Goal: Book appointment/travel/reservation

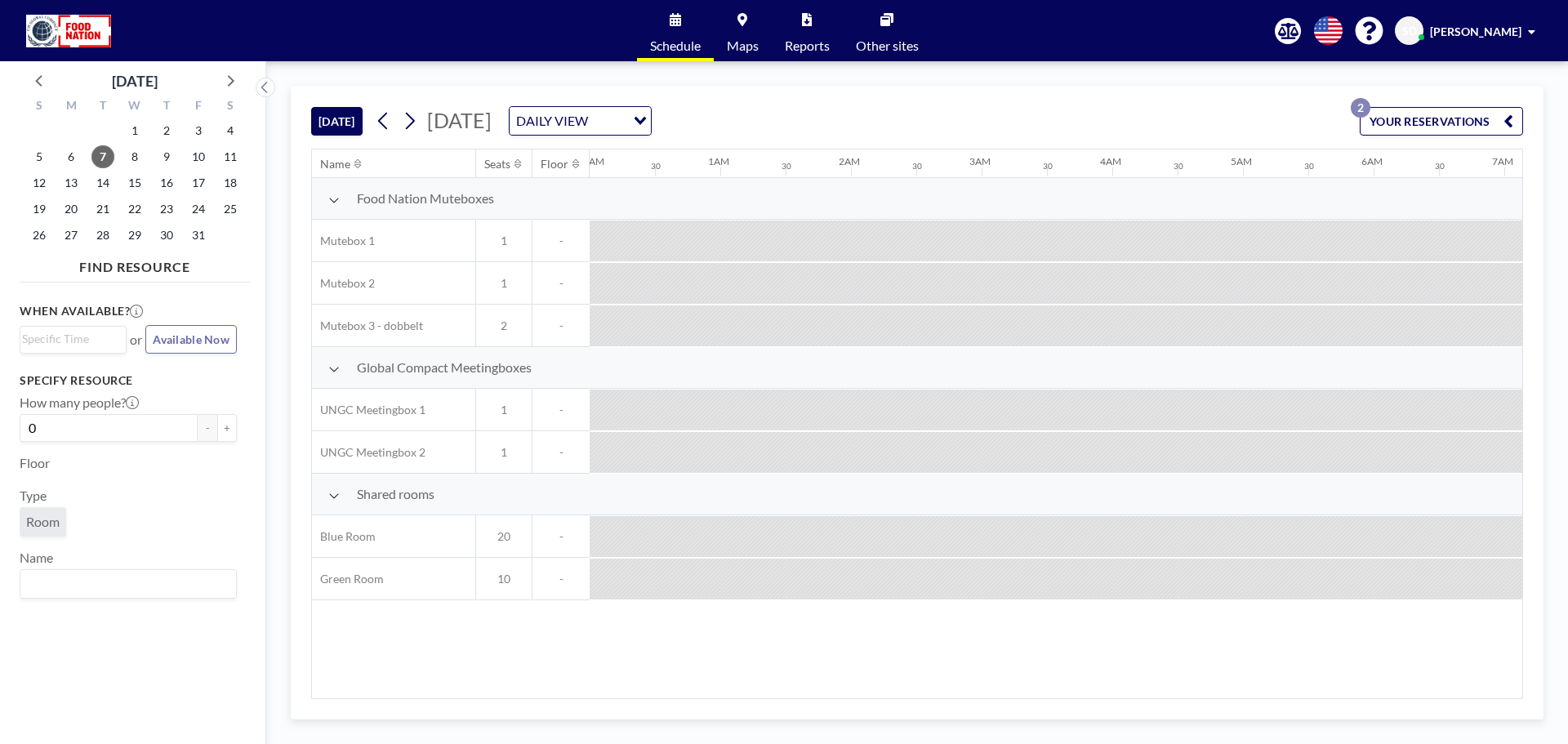
scroll to position [0, 1110]
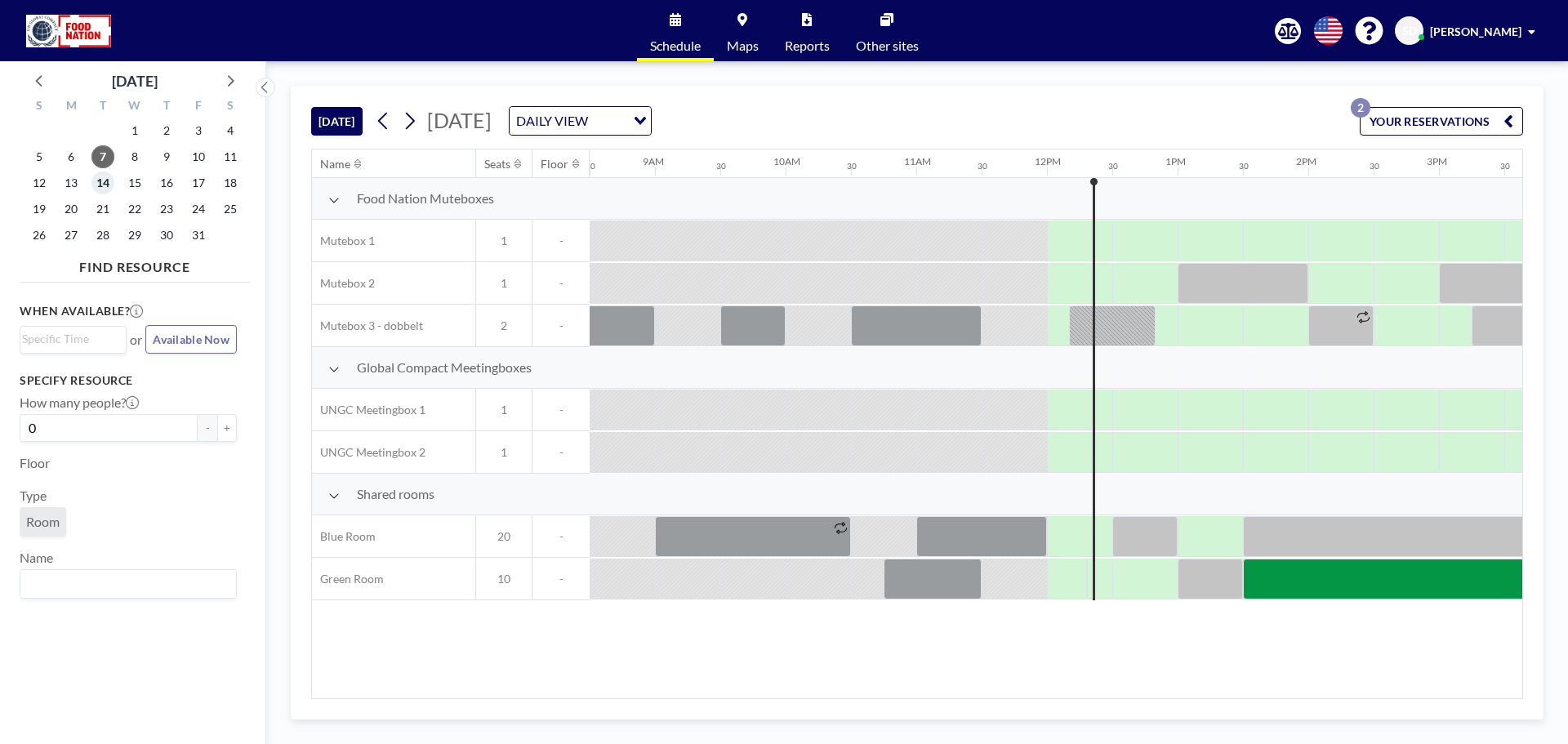
click at [98, 177] on span "14" at bounding box center [102, 183] width 23 height 23
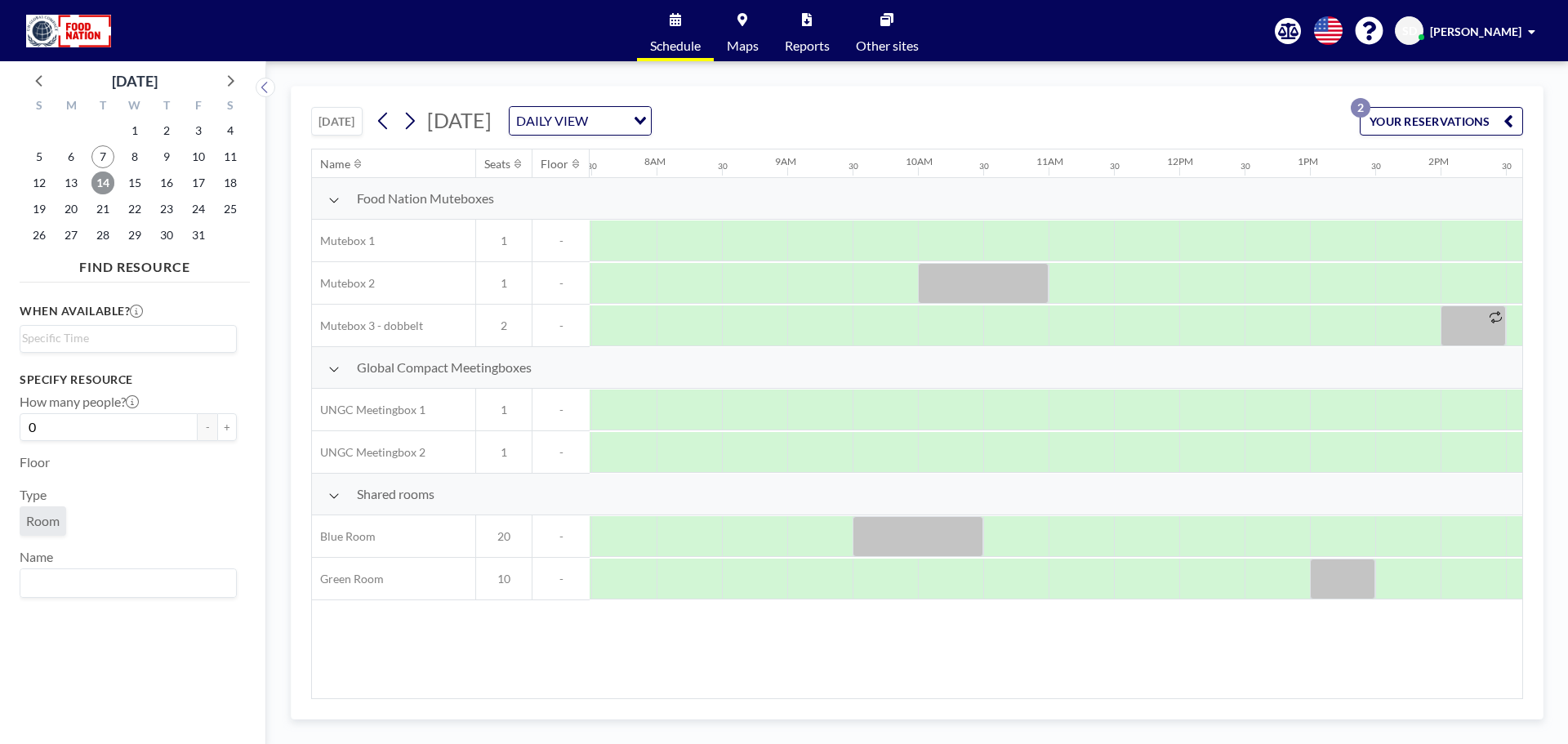
scroll to position [0, 980]
drag, startPoint x: 1052, startPoint y: 585, endPoint x: 1061, endPoint y: 584, distance: 9.1
click at [1061, 584] on div at bounding box center [1079, 578] width 65 height 41
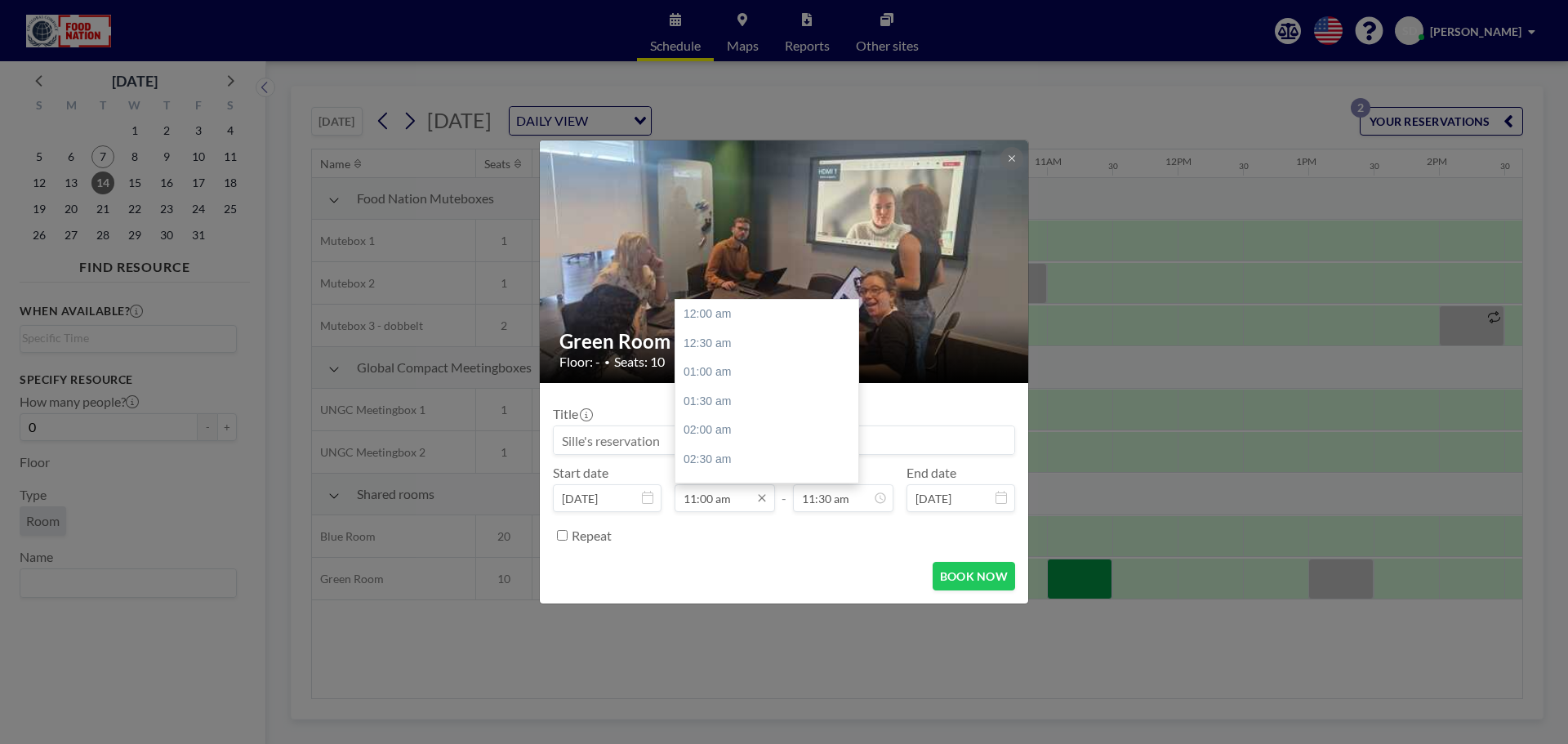
scroll to position [639, 0]
click at [696, 499] on input "11:00 am" at bounding box center [724, 498] width 101 height 28
type input "10:00 am"
click at [828, 497] on input "11:30 am" at bounding box center [843, 498] width 101 height 28
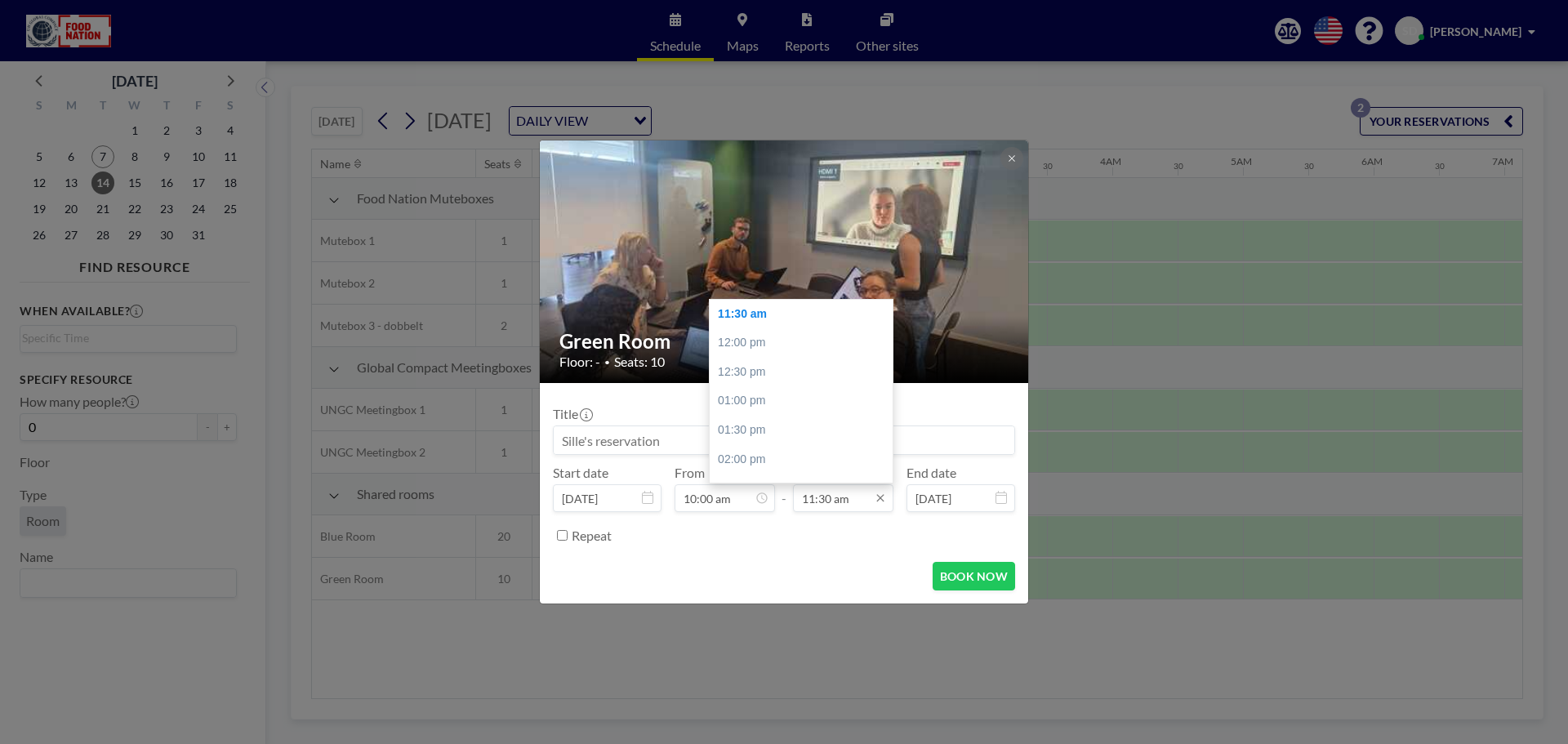
click at [830, 497] on input "11:30 am" at bounding box center [843, 498] width 101 height 28
type input "11:00 am"
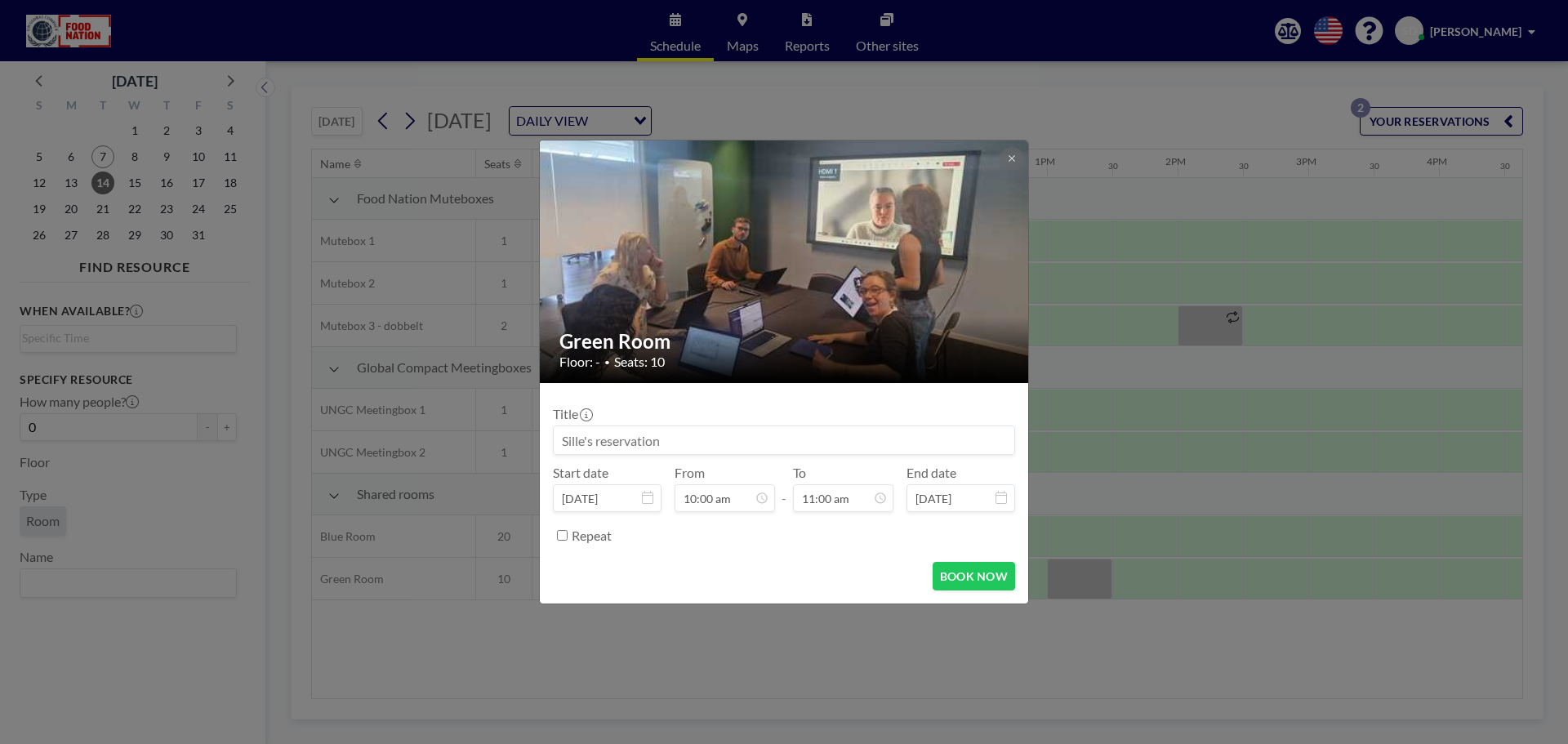
click at [627, 444] on input at bounding box center [784, 440] width 461 height 28
type input "GCDK // Sille"
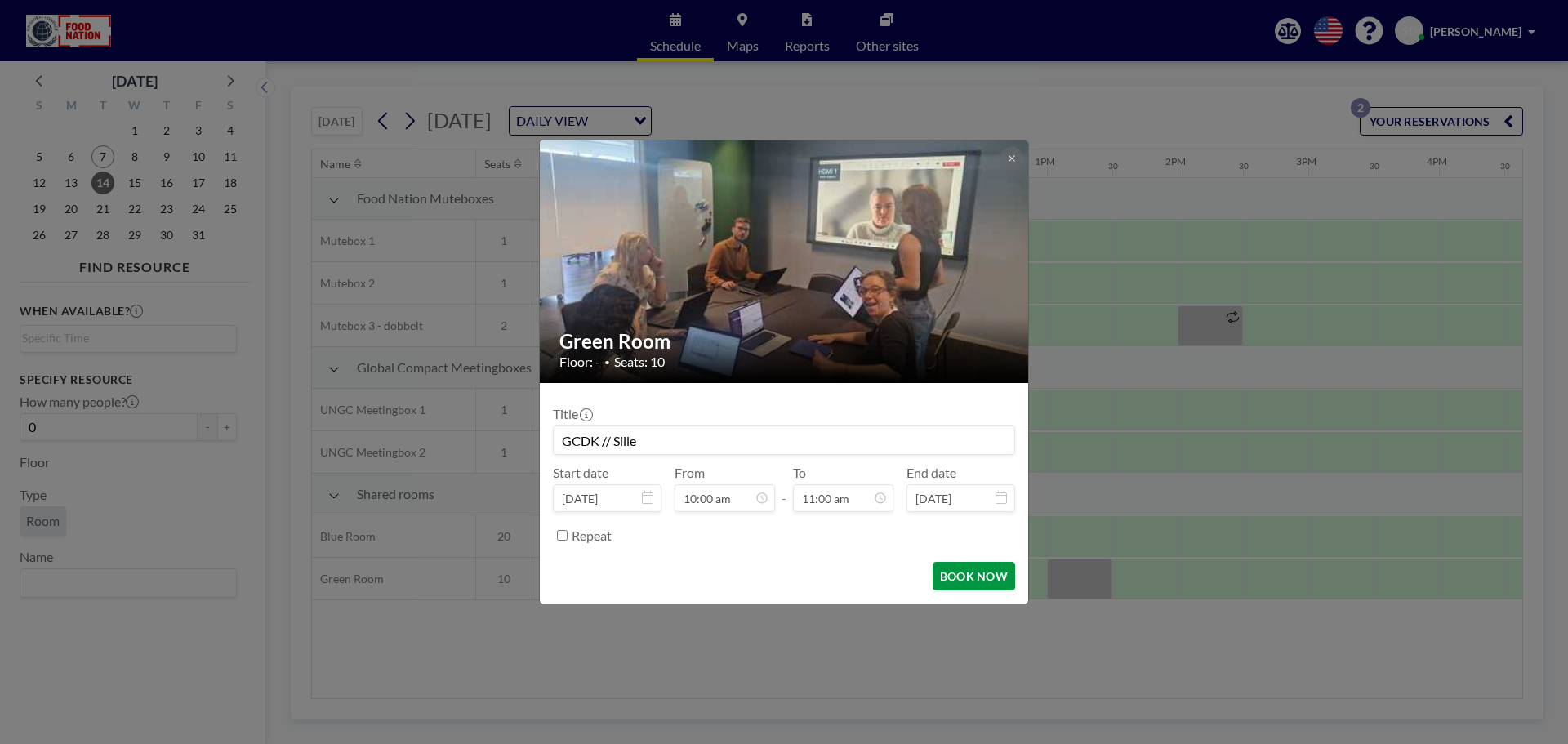
click at [949, 583] on button "BOOK NOW" at bounding box center [974, 576] width 82 height 29
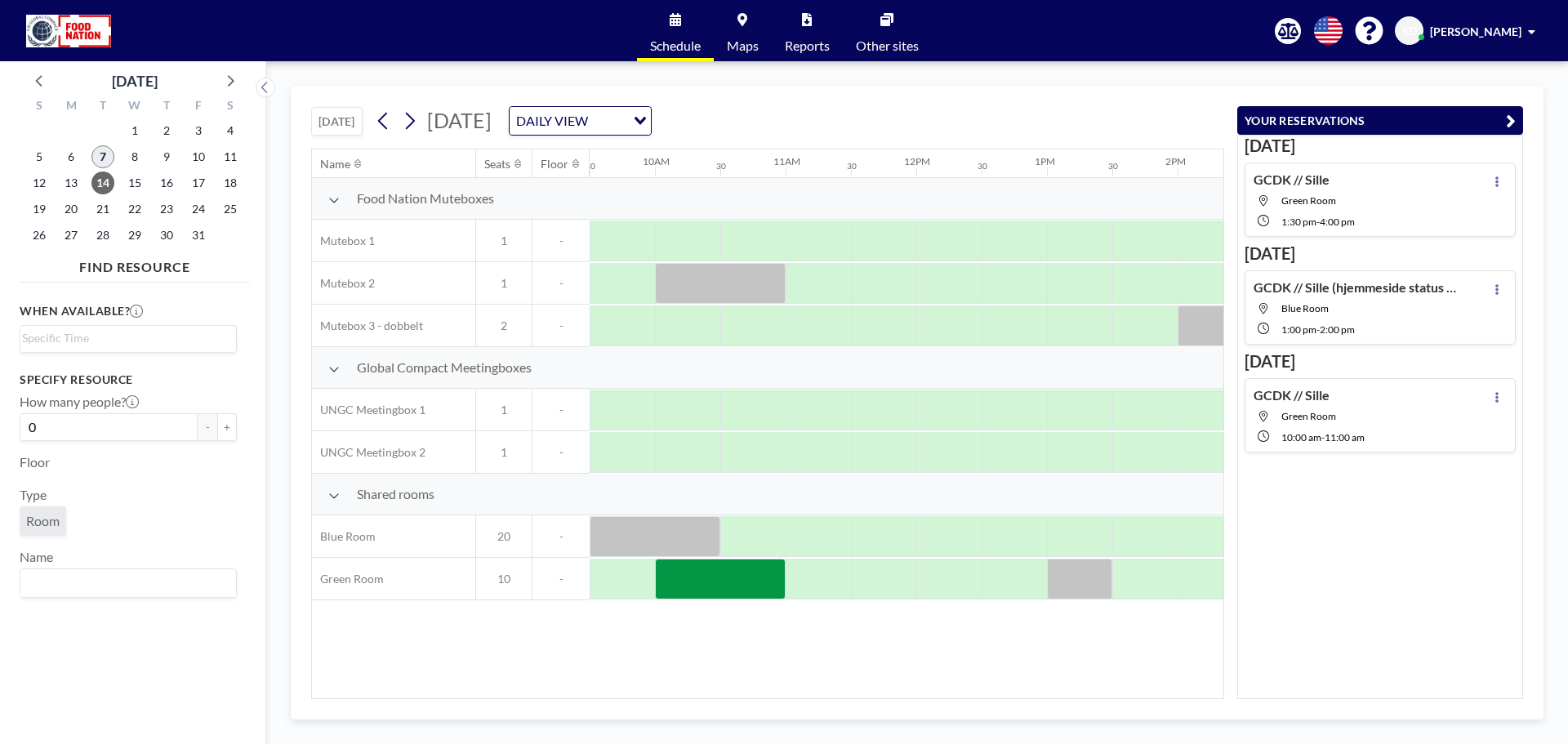
click at [102, 150] on span "7" at bounding box center [102, 157] width 23 height 23
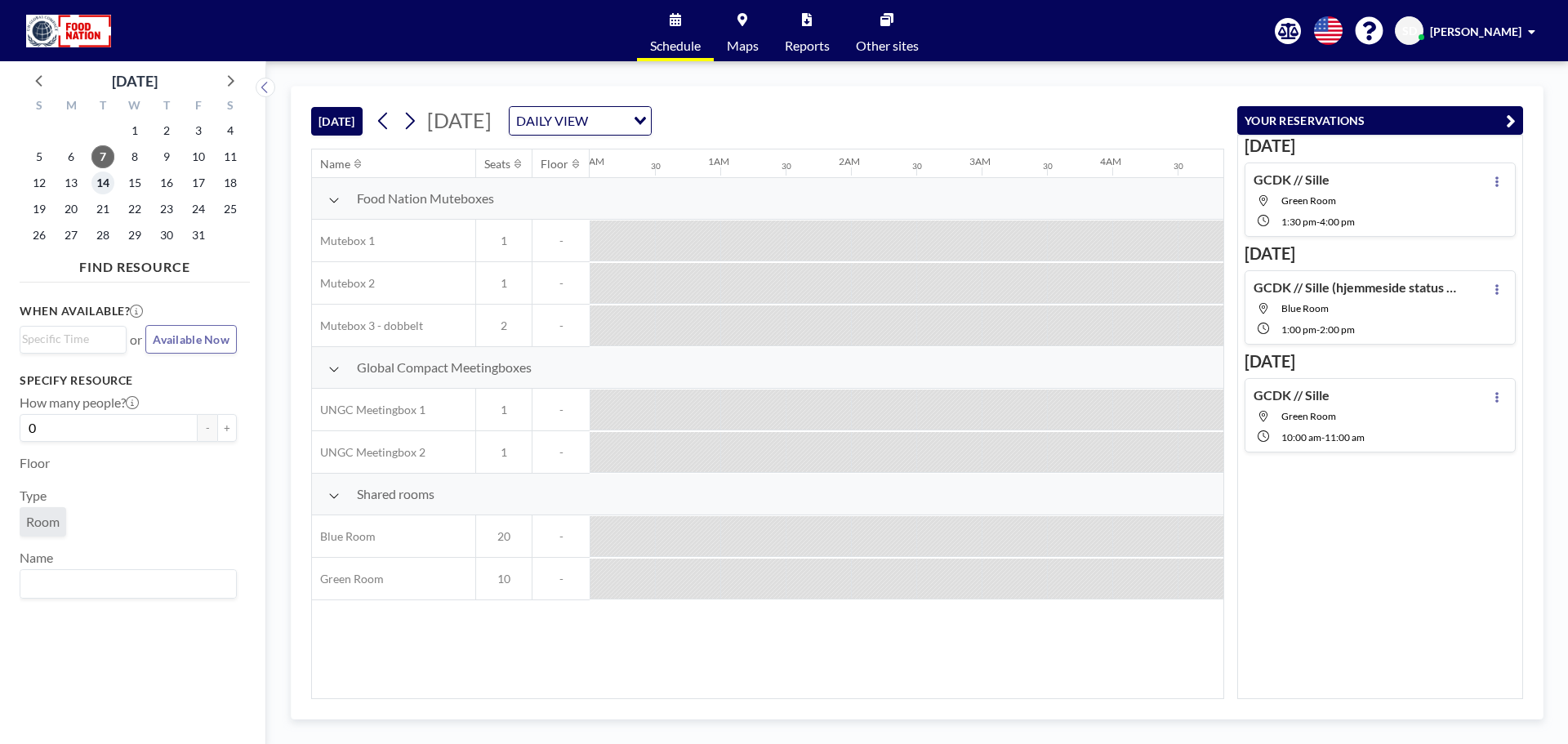
scroll to position [0, 1027]
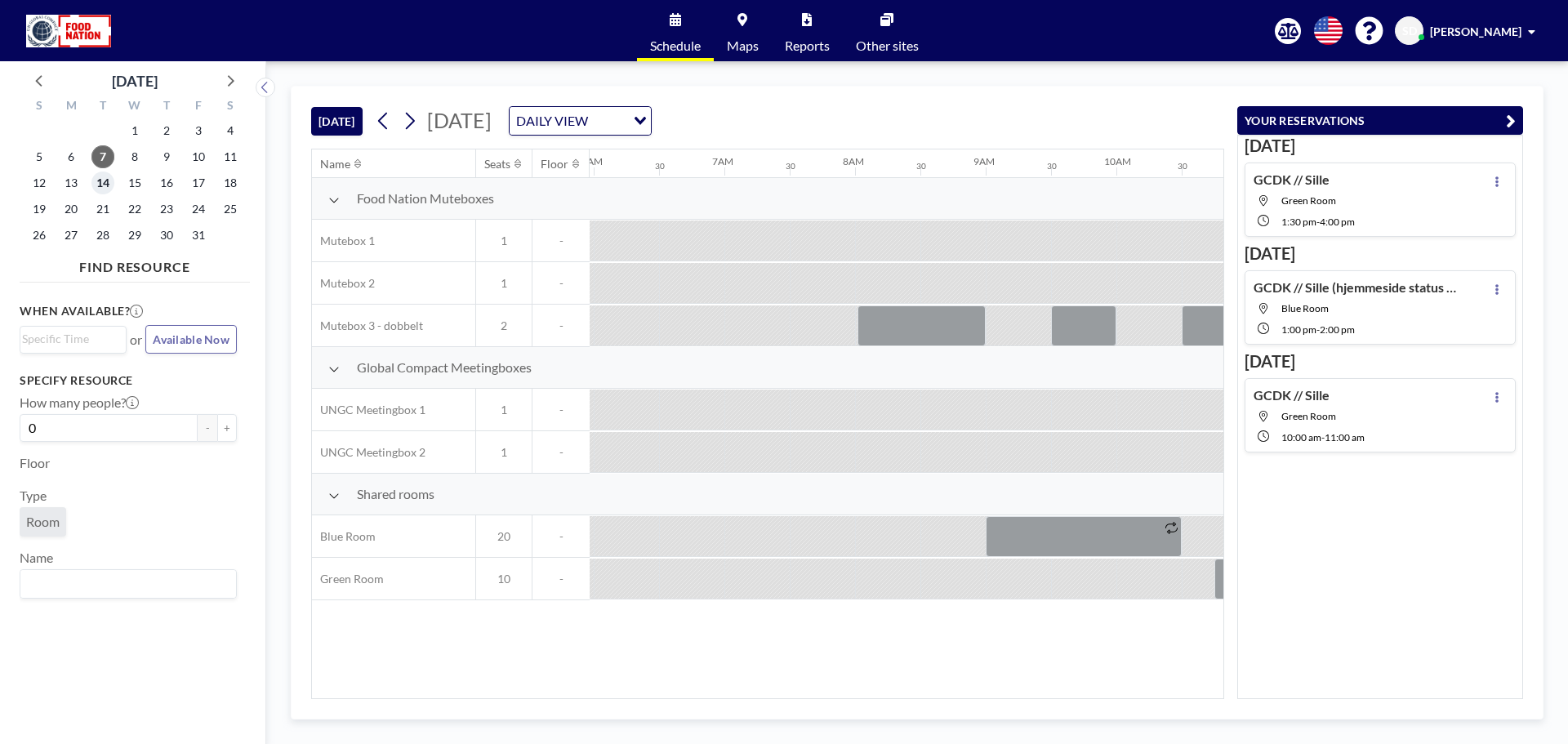
click at [103, 182] on span "14" at bounding box center [102, 183] width 23 height 23
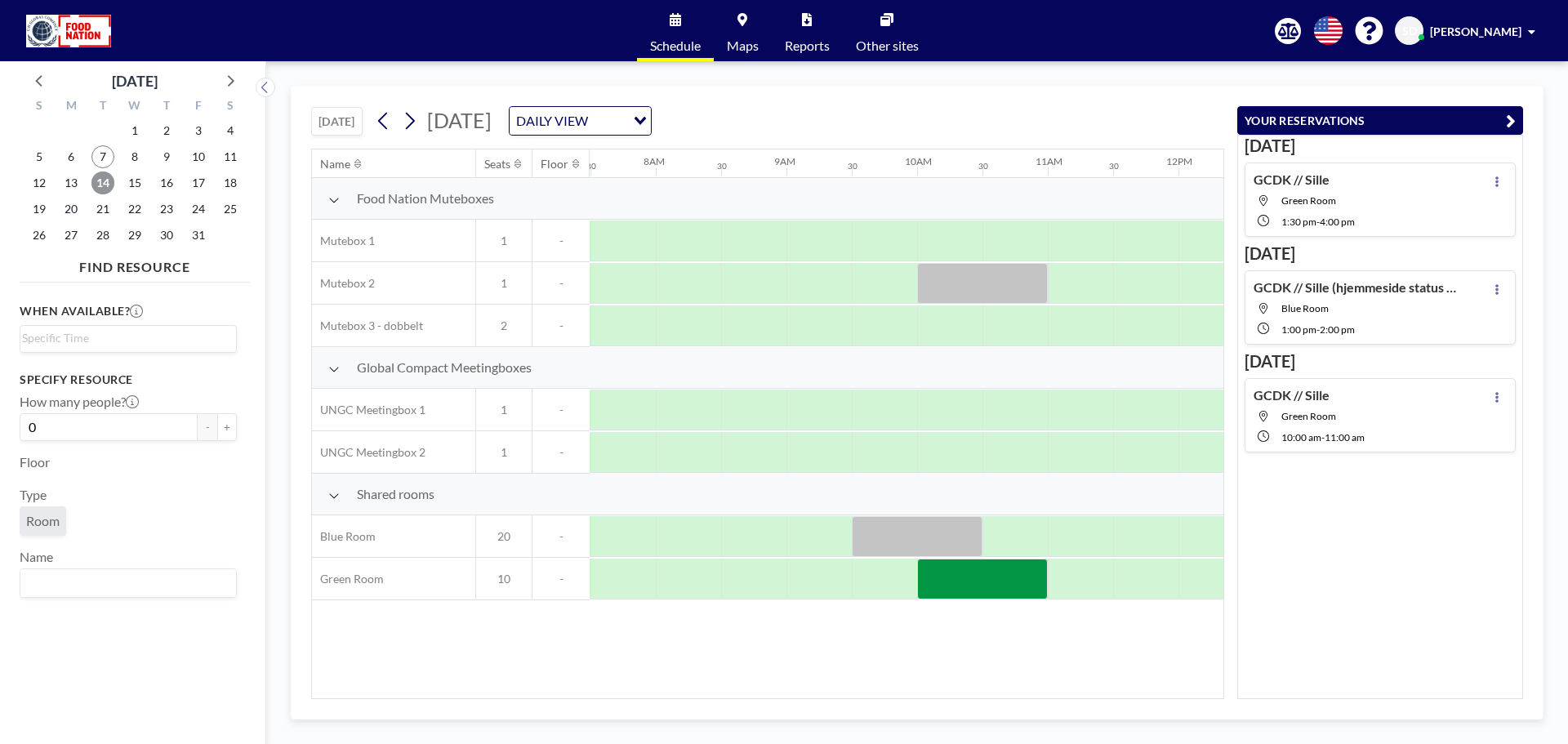
scroll to position [0, 980]
click at [985, 585] on div at bounding box center [981, 578] width 130 height 41
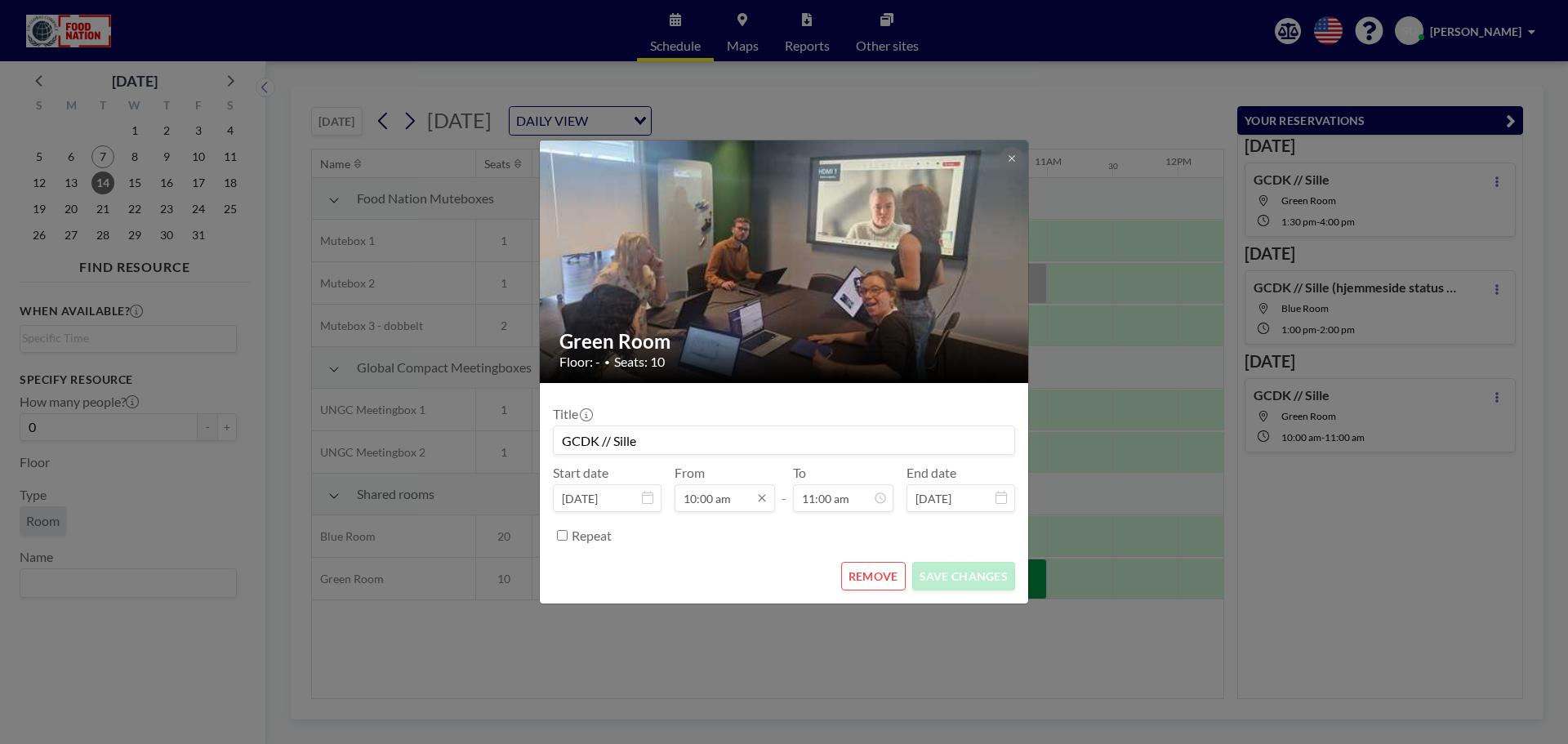
scroll to position [581, 0]
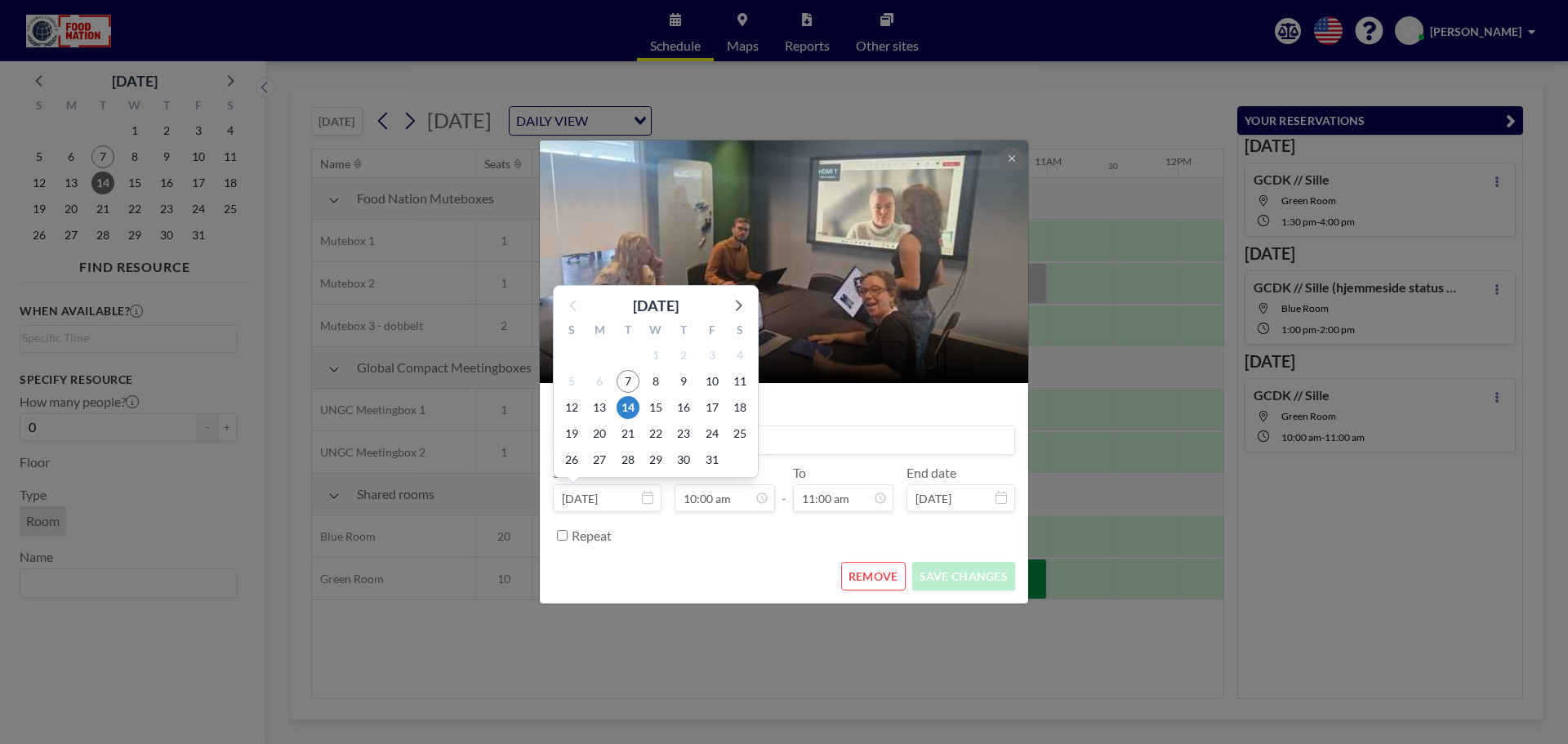
click at [589, 502] on input "[DATE]" at bounding box center [606, 498] width 108 height 28
click at [596, 413] on span "13" at bounding box center [600, 407] width 23 height 23
type input "[DATE]"
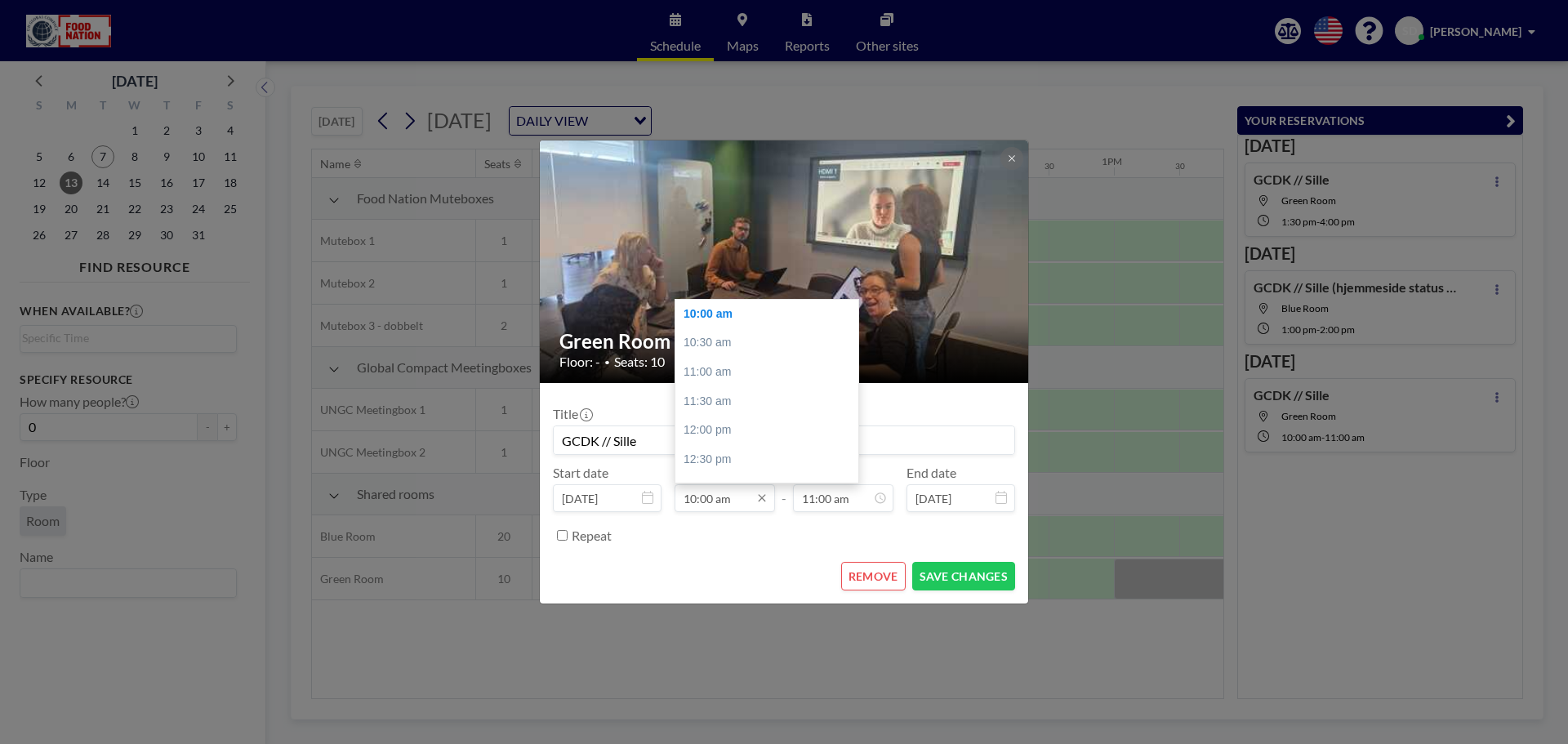
click at [693, 501] on input "10:00 am" at bounding box center [724, 498] width 101 height 28
click at [695, 501] on input "10:00 am" at bounding box center [724, 498] width 101 height 28
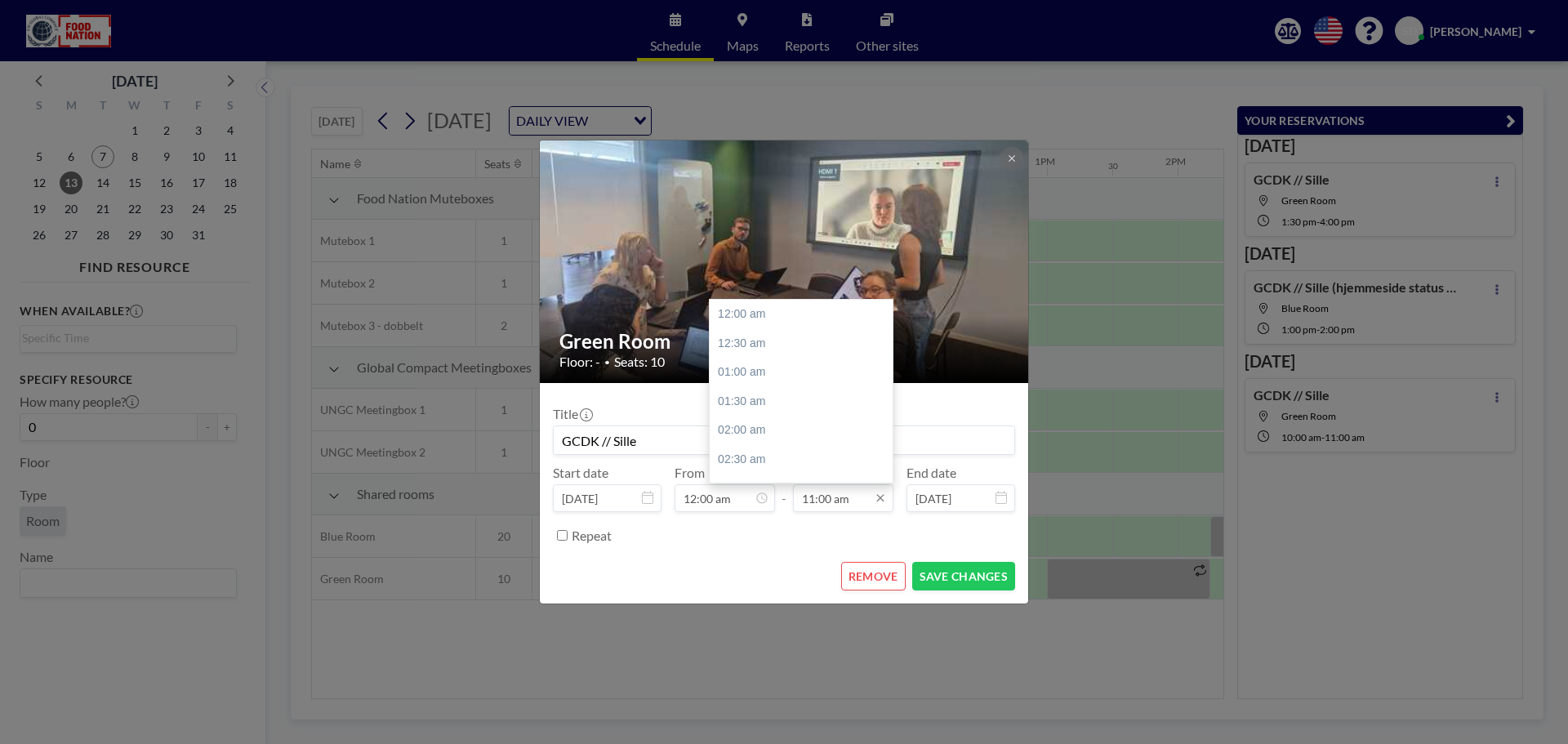
scroll to position [639, 0]
type input "12:00 am"
click at [813, 501] on input "11:00 am" at bounding box center [843, 498] width 101 height 28
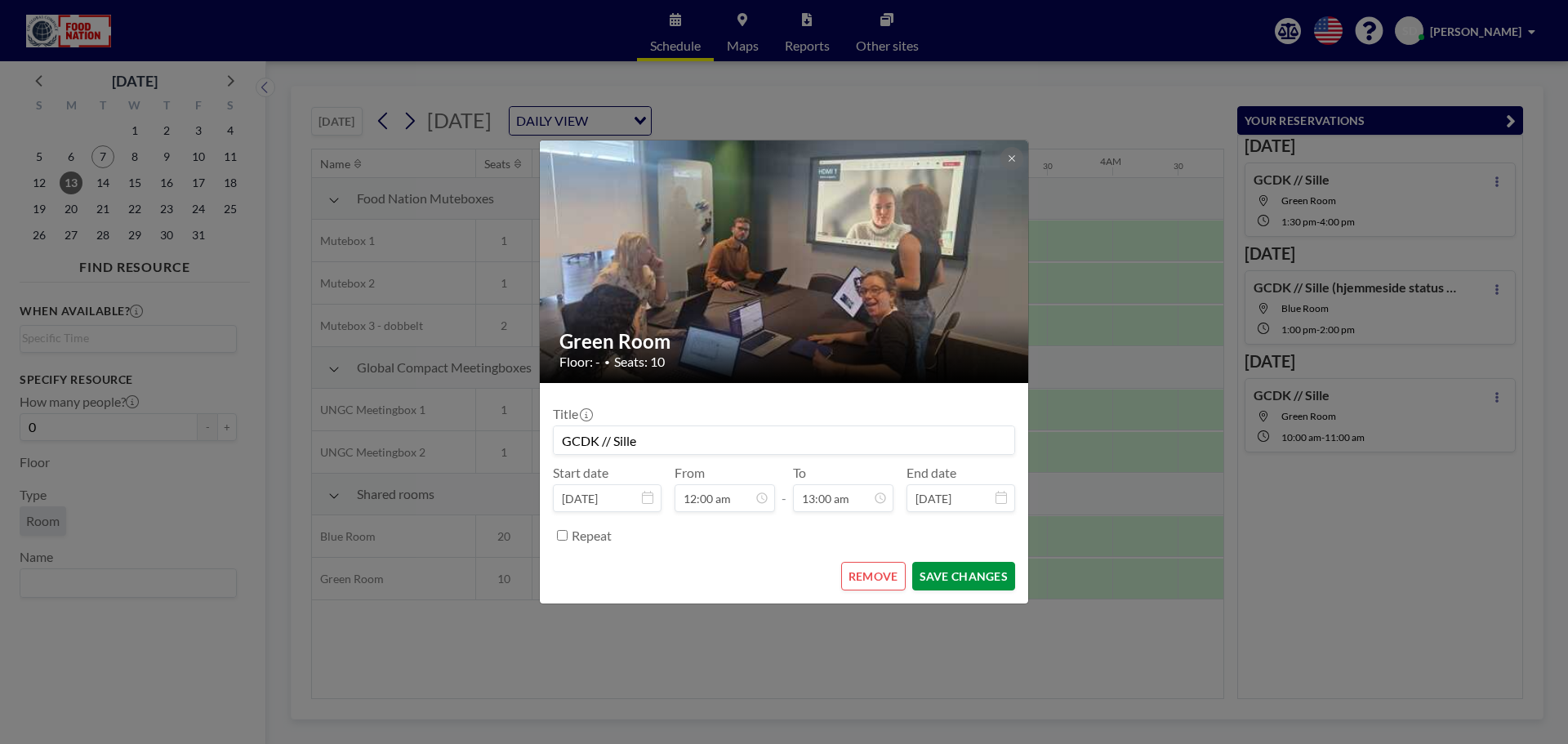
type input "01:00 pm"
click at [969, 584] on button "SAVE CHANGES" at bounding box center [963, 576] width 102 height 29
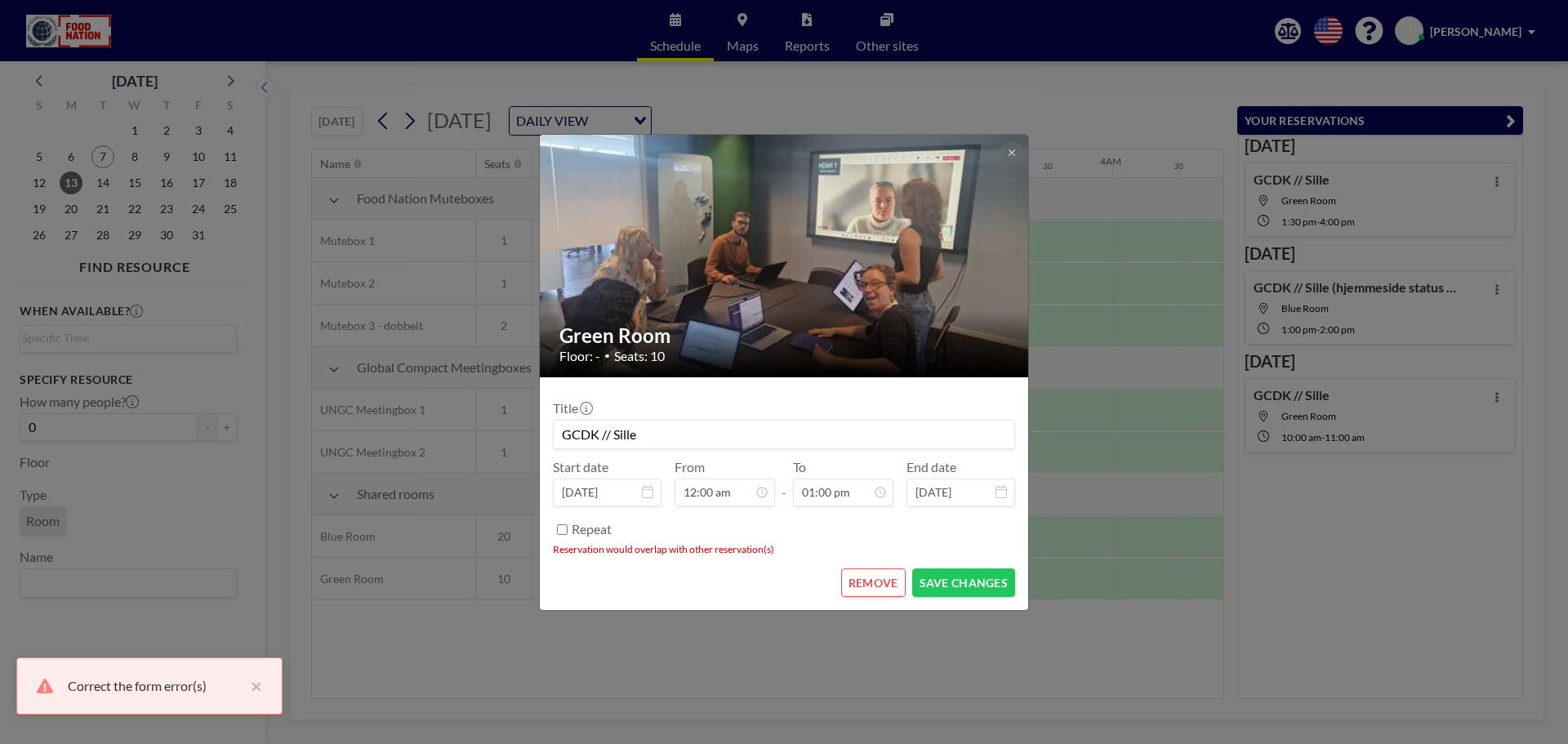
click at [860, 578] on button "REMOVE" at bounding box center [873, 582] width 64 height 29
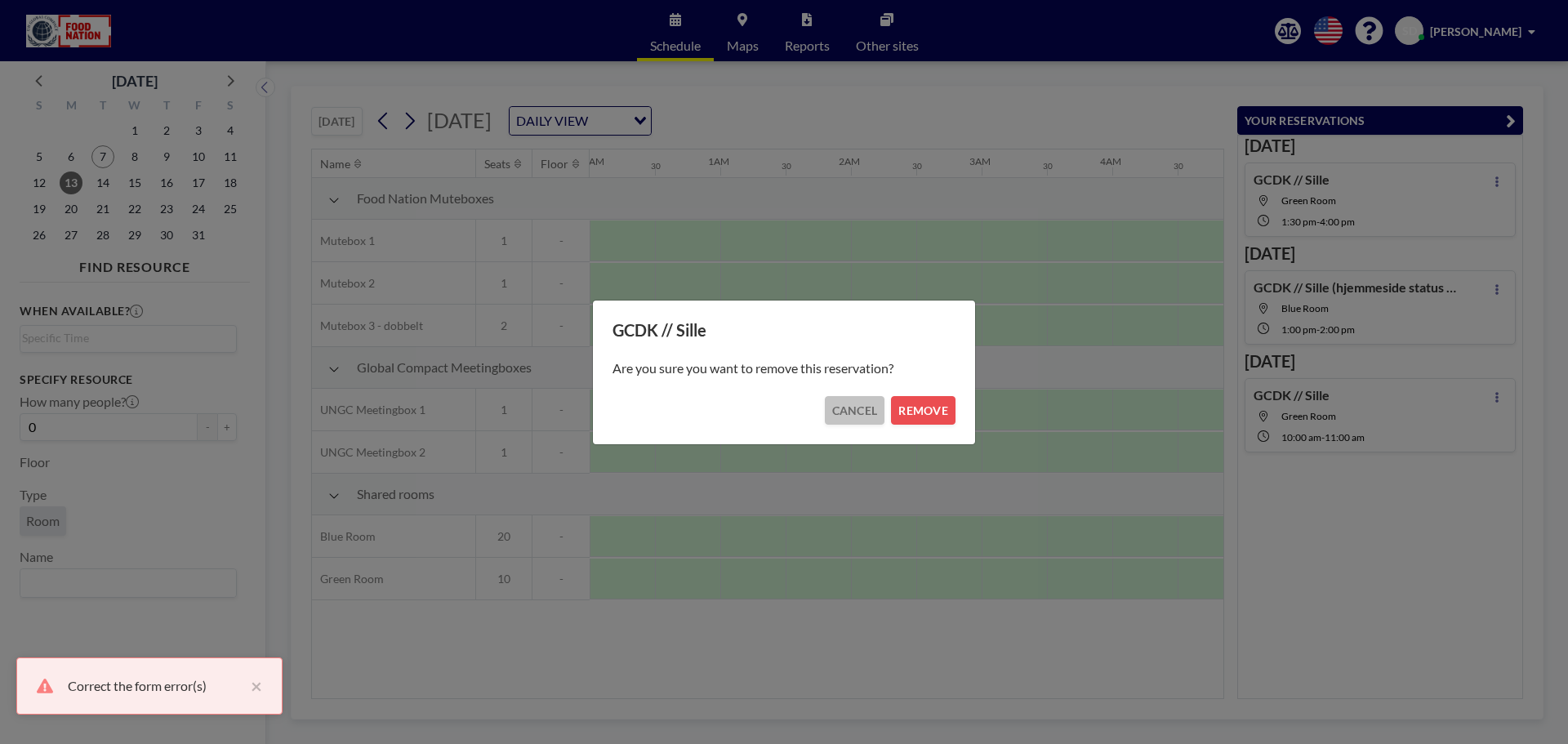
click at [861, 423] on div "GCDK // Sille Are you sure you want to remove this reservation? CANCEL REMOVE" at bounding box center [784, 372] width 384 height 146
click at [856, 417] on button "CANCEL" at bounding box center [854, 410] width 60 height 29
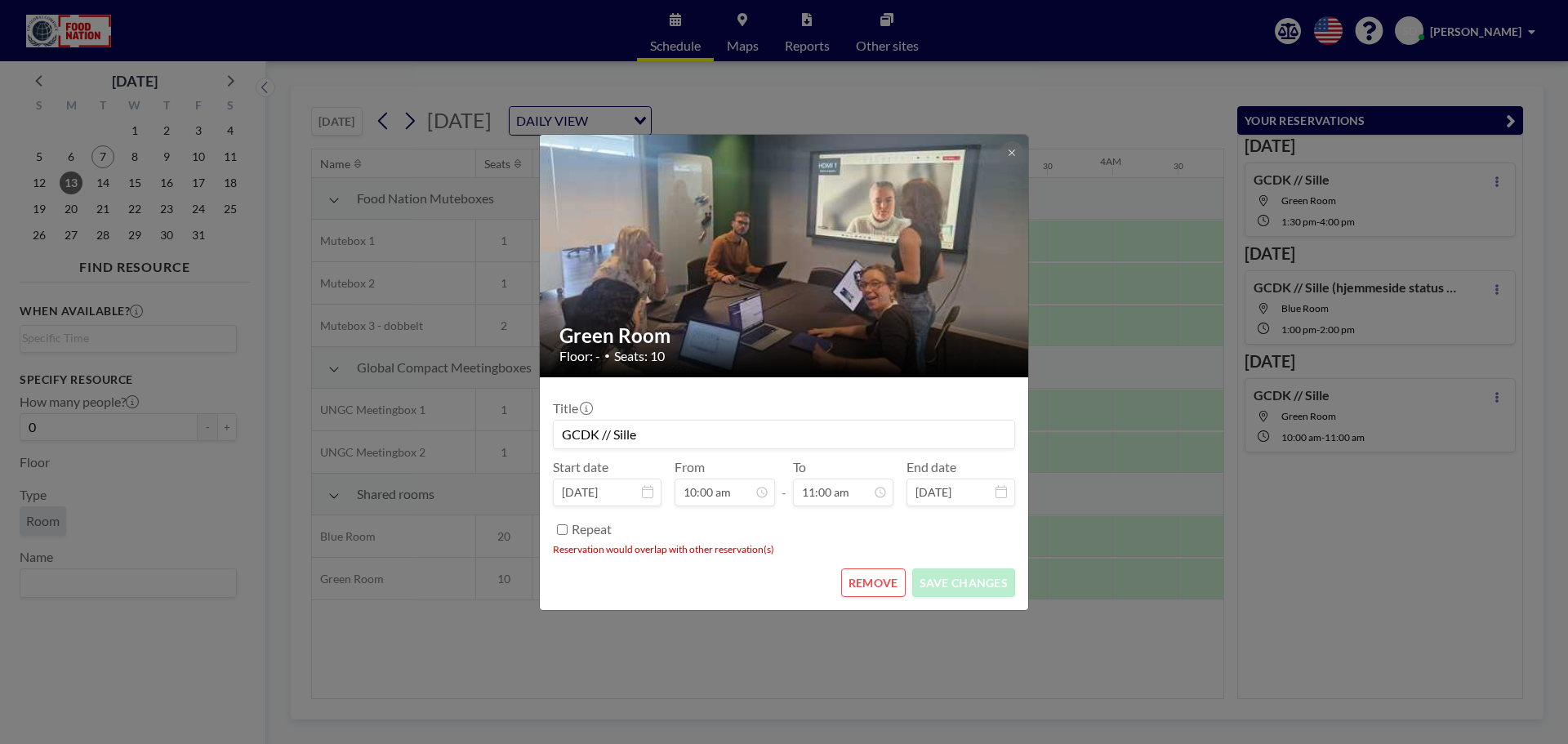
click at [896, 582] on button "REMOVE" at bounding box center [873, 582] width 64 height 29
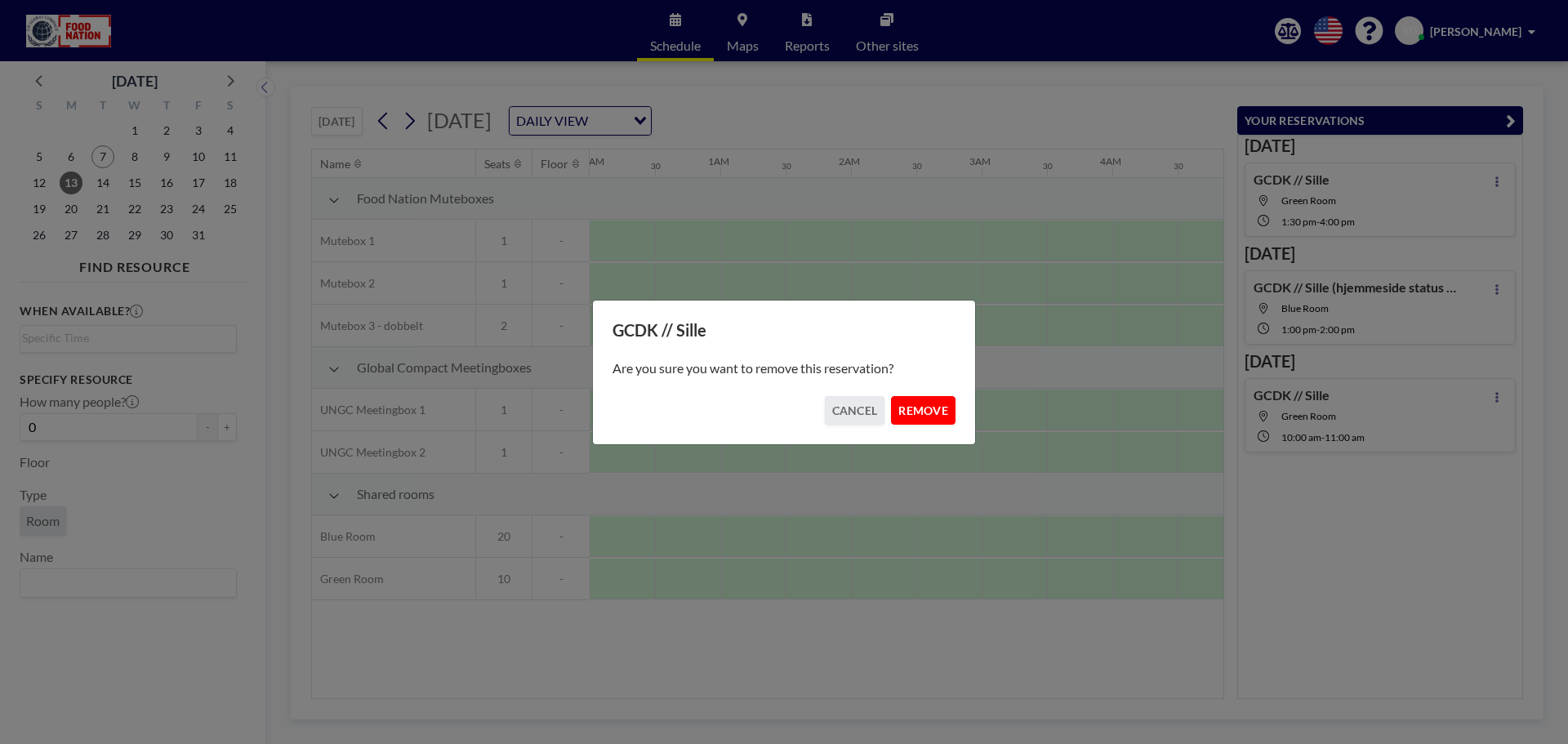
click at [915, 401] on button "REMOVE" at bounding box center [922, 410] width 64 height 29
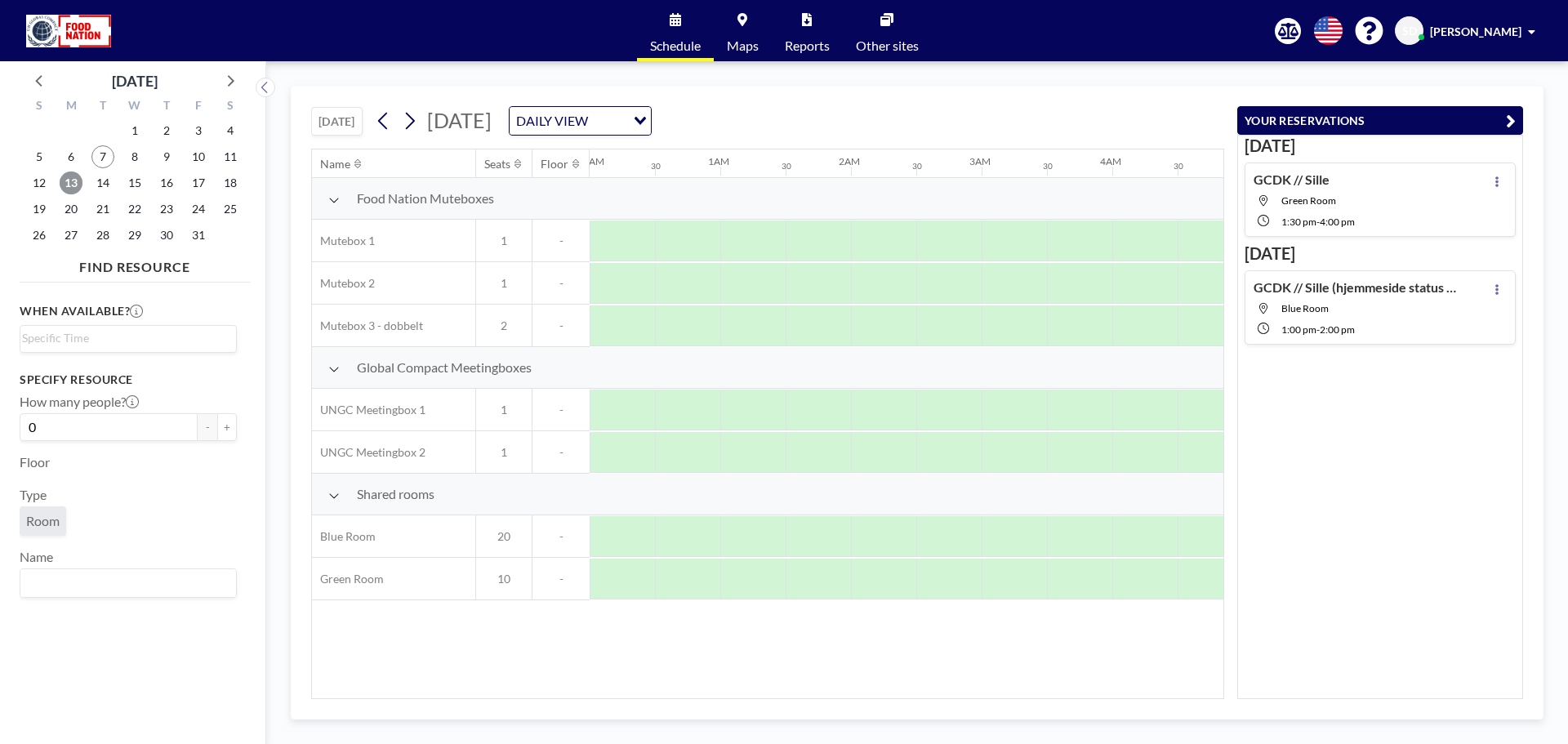
click at [72, 187] on span "13" at bounding box center [71, 183] width 23 height 23
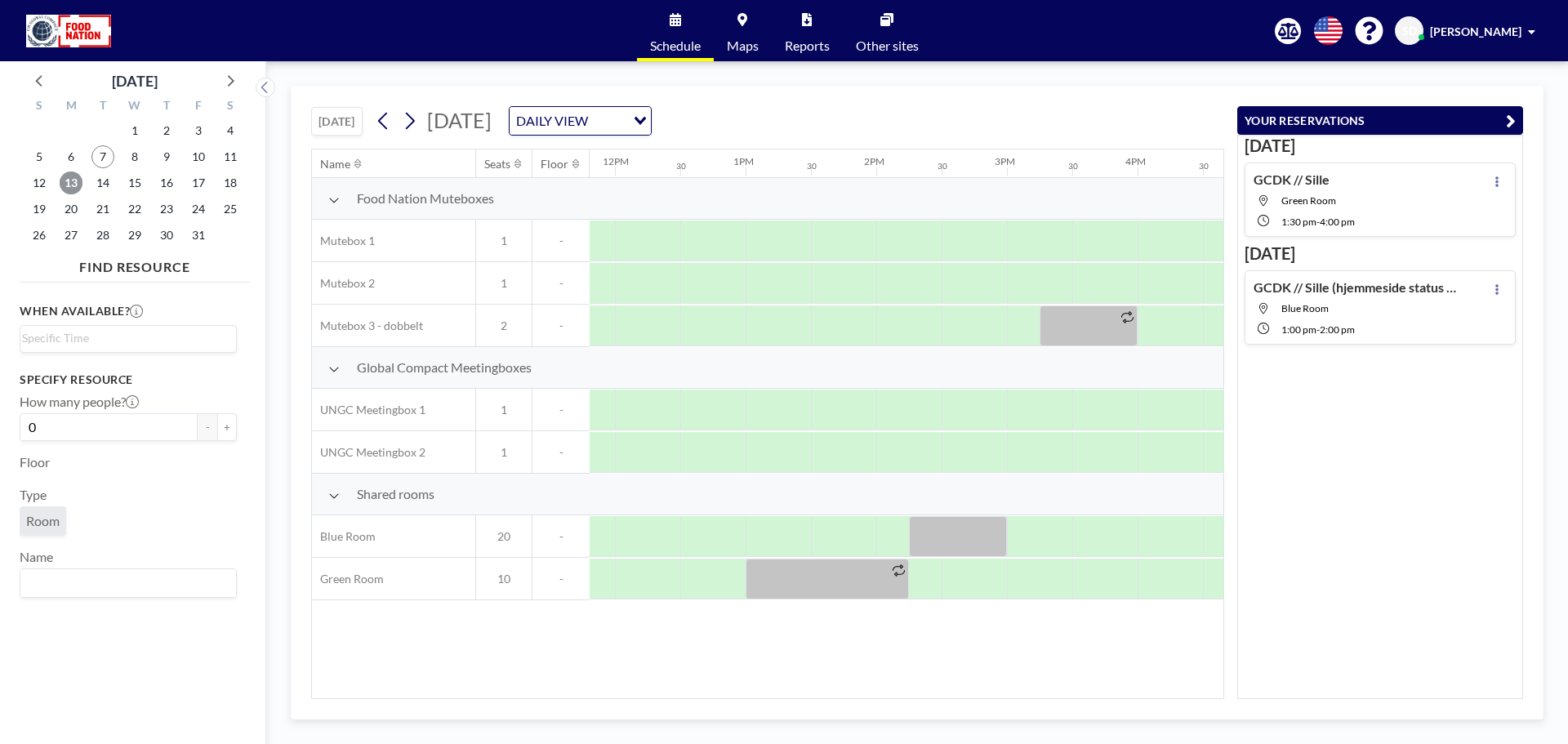
scroll to position [0, 1549]
drag, startPoint x: 771, startPoint y: 521, endPoint x: 676, endPoint y: 534, distance: 95.9
click at [676, 534] on div at bounding box center [608, 536] width 3136 height 42
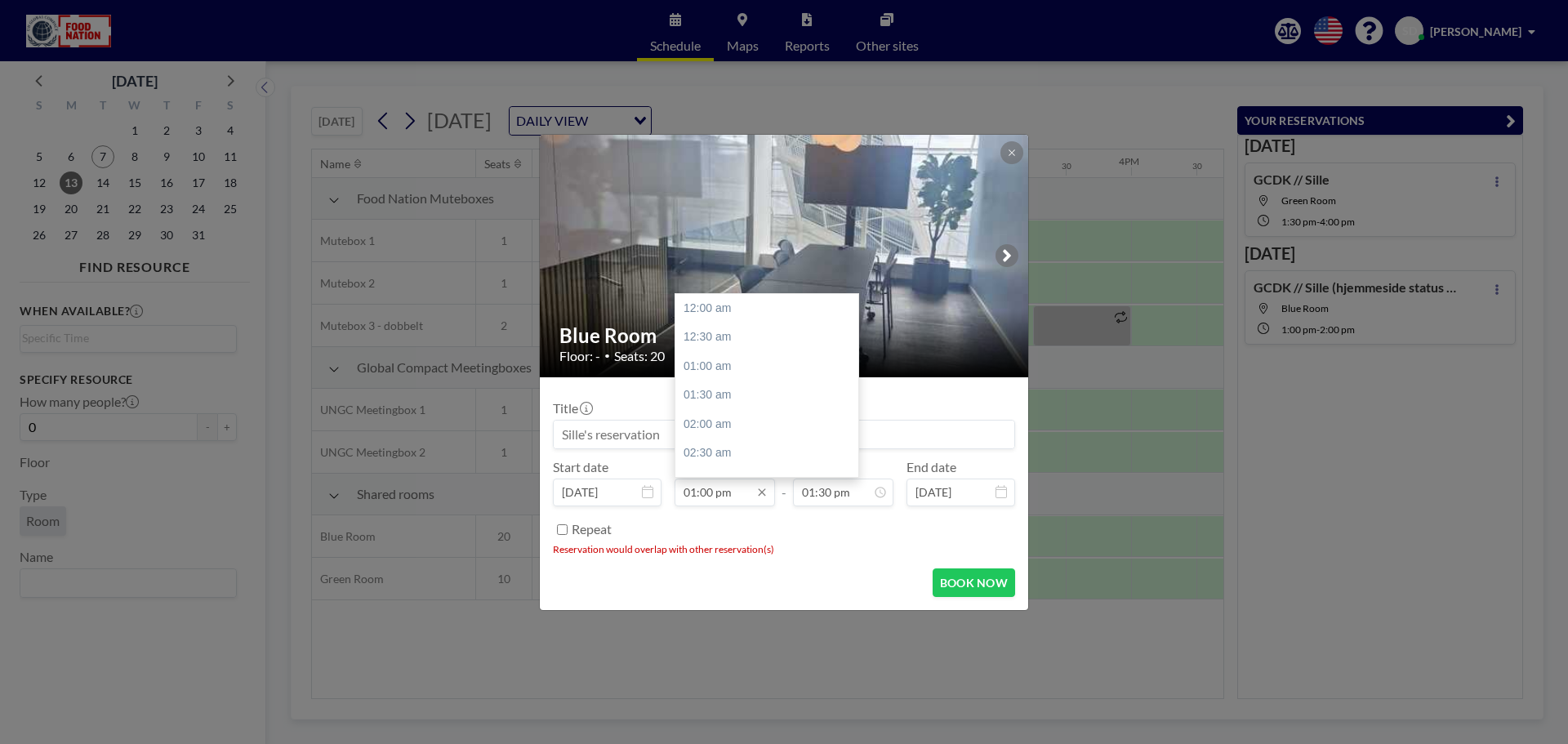
scroll to position [755, 0]
click at [700, 492] on input "01:00 pm" at bounding box center [724, 492] width 101 height 28
click at [734, 333] on div "12:00 pm" at bounding box center [770, 332] width 191 height 30
type input "12:00 pm"
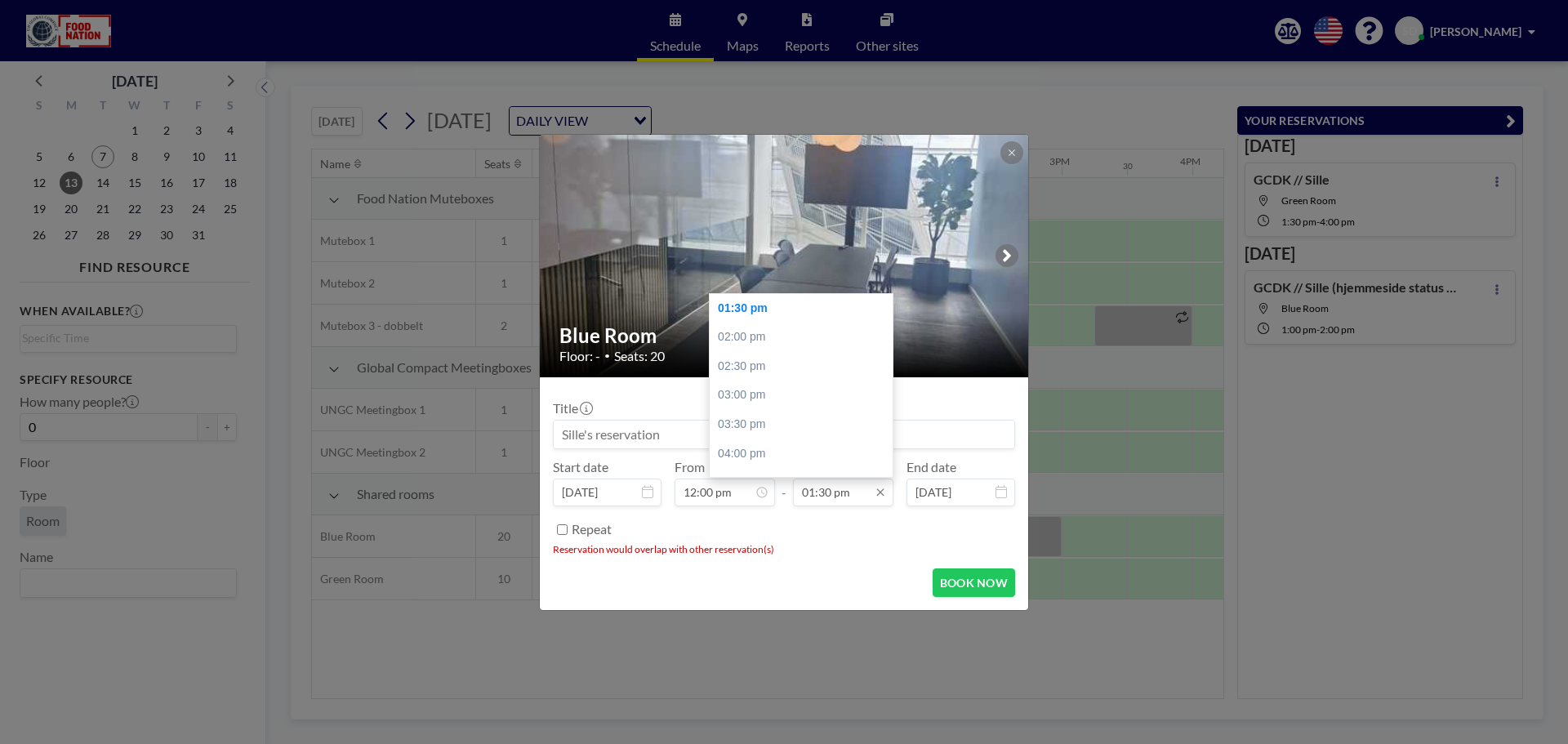
scroll to position [0, 1503]
click at [861, 499] on input "01:30 pm" at bounding box center [843, 492] width 101 height 28
click at [774, 370] on div "01:00 pm" at bounding box center [805, 360] width 191 height 30
type input "01:00 pm"
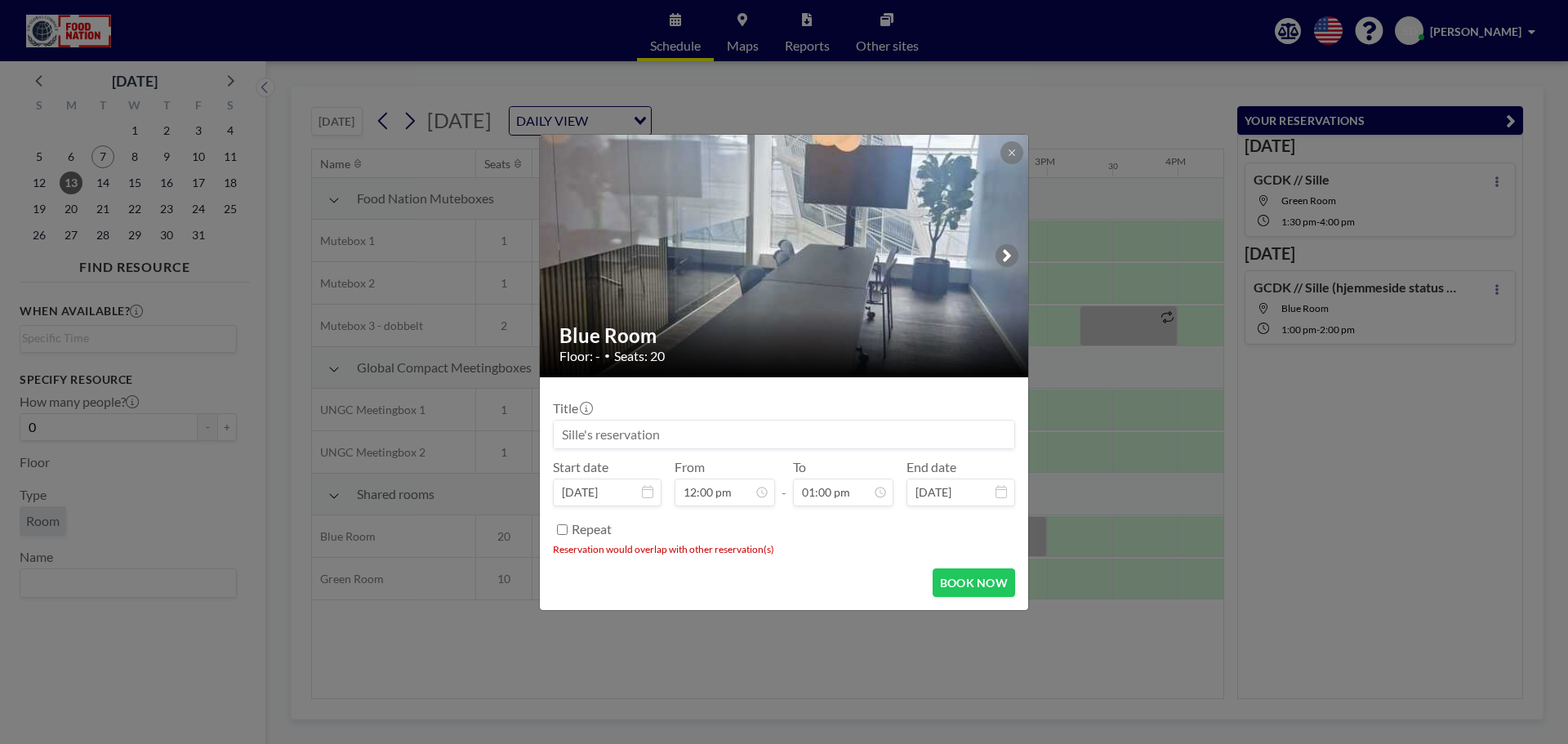
click at [635, 429] on input at bounding box center [784, 434] width 461 height 28
type input "GCDK // Sille"
click at [961, 576] on button "BOOK NOW" at bounding box center [974, 582] width 82 height 29
